Goal: Task Accomplishment & Management: Manage account settings

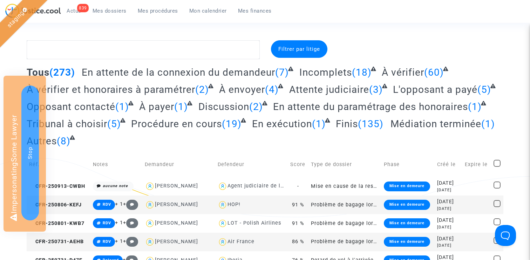
click at [155, 4] on ul "839 Actus Mes dossiers Mes procédures Mon calendrier Mes finances" at bounding box center [169, 10] width 216 height 13
click at [155, 9] on span "Mes procédures" at bounding box center [158, 11] width 40 height 6
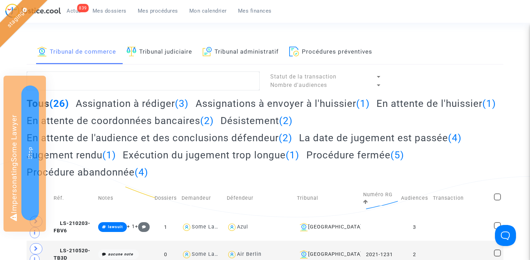
click at [191, 135] on h2 "En attente de l'audience et des conclusions défendeur (2)" at bounding box center [160, 138] width 266 height 12
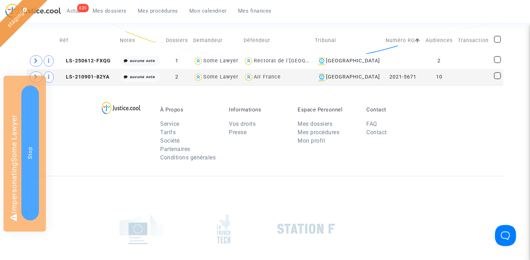
scroll to position [147, 0]
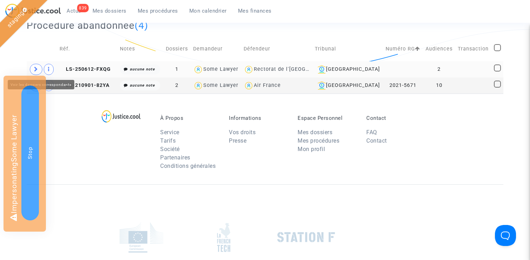
click at [34, 65] on span at bounding box center [36, 69] width 13 height 11
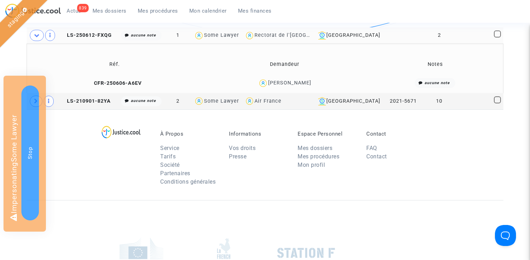
scroll to position [187, 0]
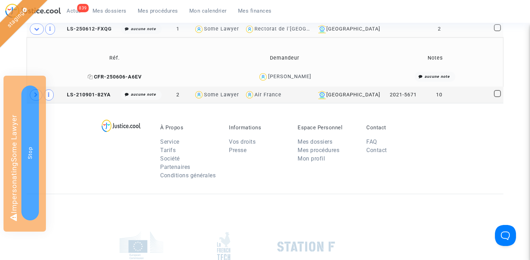
click at [117, 78] on span "CFR-250606-A6EV" at bounding box center [115, 77] width 54 height 6
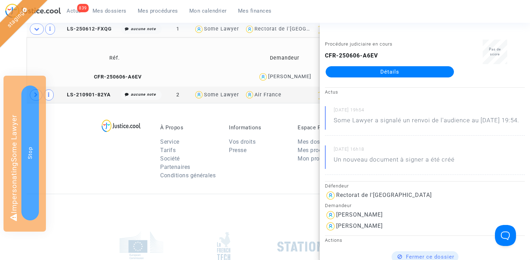
scroll to position [0, 0]
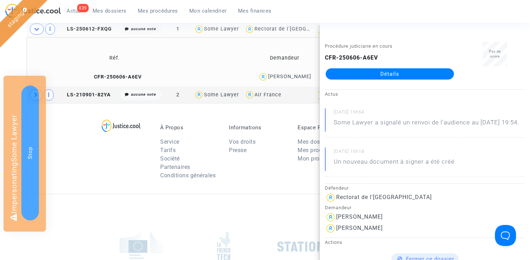
click at [339, 57] on b "CFR-250606-A6EV" at bounding box center [351, 57] width 53 height 7
copy div "CFR-250606-A6EV Détails"
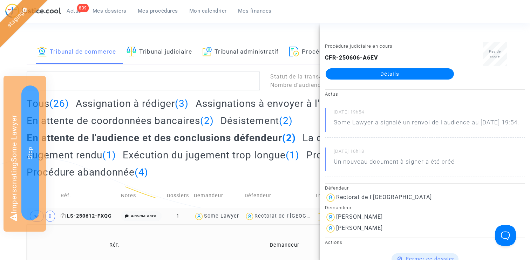
click at [100, 217] on span "LS-250612-FXQG" at bounding box center [86, 216] width 51 height 6
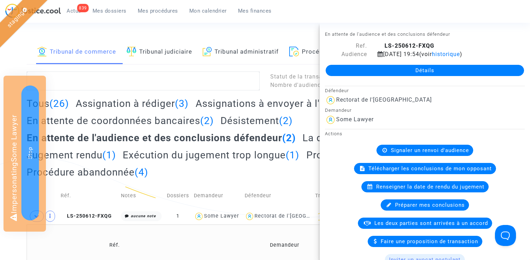
click at [439, 71] on link "Détails" at bounding box center [425, 70] width 199 height 11
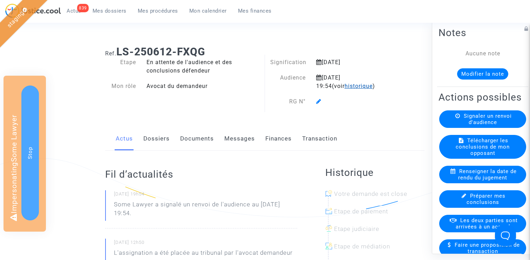
click at [345, 88] on span "historique" at bounding box center [359, 86] width 28 height 7
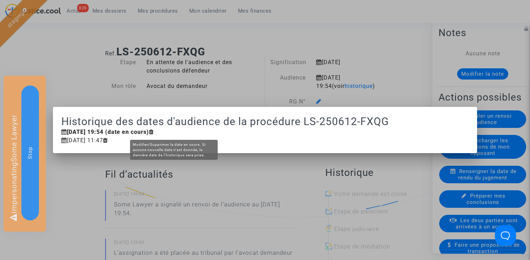
click at [154, 132] on icon at bounding box center [151, 132] width 5 height 6
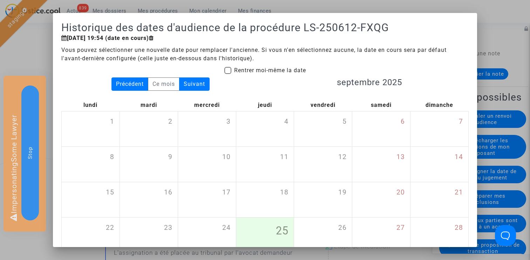
click at [236, 71] on span "Rentrer moi-même la date" at bounding box center [270, 70] width 72 height 7
click at [228, 74] on input "Rentrer moi-même la date" at bounding box center [228, 74] width 0 height 0
checkbox input "true"
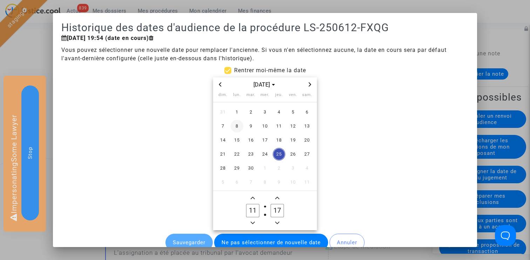
scroll to position [21, 0]
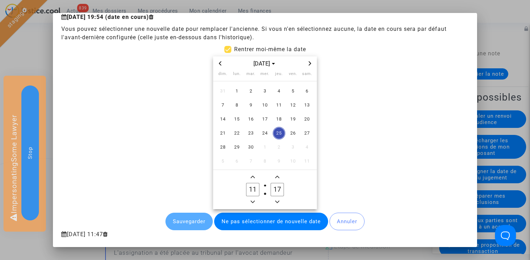
click at [308, 64] on icon "Next month" at bounding box center [310, 63] width 4 height 4
click at [278, 147] on span "30" at bounding box center [279, 147] width 13 height 13
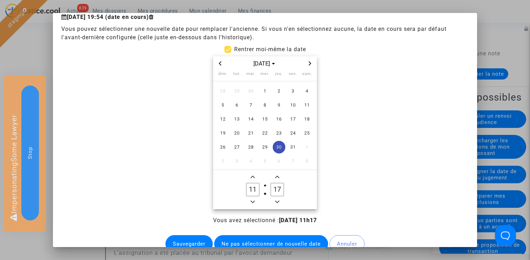
scroll to position [43, 0]
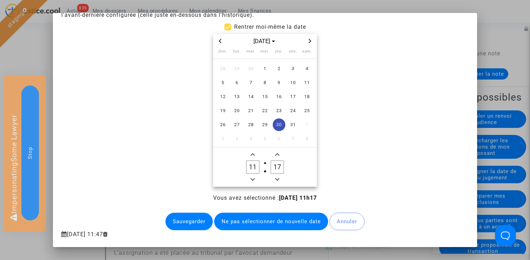
click at [187, 219] on button "Sauvegarder" at bounding box center [189, 222] width 47 height 18
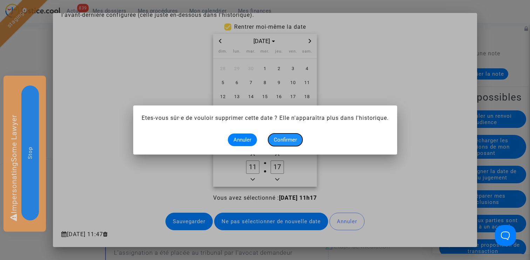
click at [288, 139] on span "Confirmer" at bounding box center [285, 140] width 23 height 6
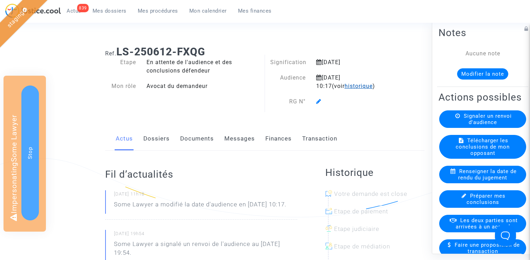
click at [350, 87] on span "historique" at bounding box center [359, 86] width 28 height 7
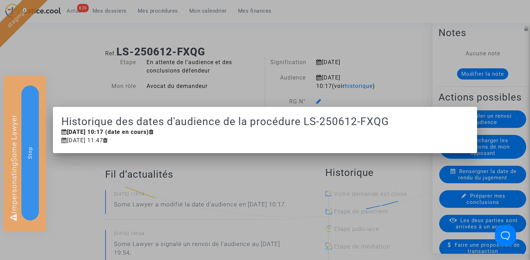
click at [270, 85] on div at bounding box center [265, 130] width 530 height 260
